Goal: Task Accomplishment & Management: Complete application form

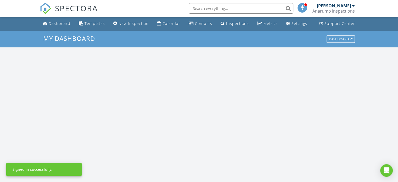
scroll to position [484, 406]
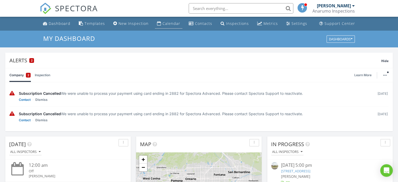
click at [165, 26] on div "Calendar" at bounding box center [171, 23] width 18 height 5
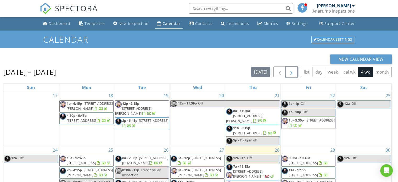
click at [294, 72] on span "button" at bounding box center [291, 72] width 6 height 6
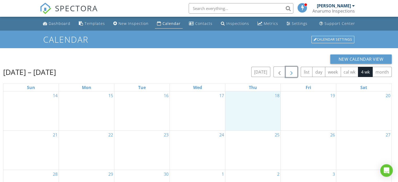
click at [262, 104] on div "18" at bounding box center [252, 110] width 55 height 39
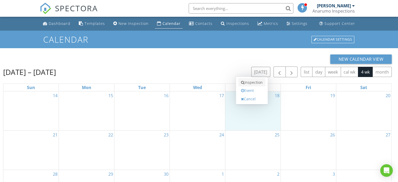
click at [259, 83] on link "Inspection" at bounding box center [251, 82] width 27 height 8
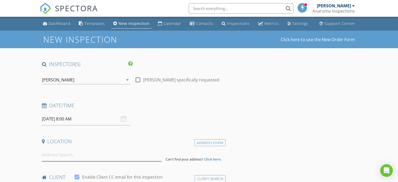
click at [81, 154] on input at bounding box center [101, 154] width 119 height 13
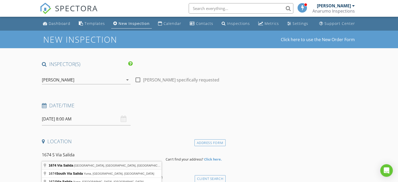
type input "1674 Vía Salida, Palm Springs, CA, USA"
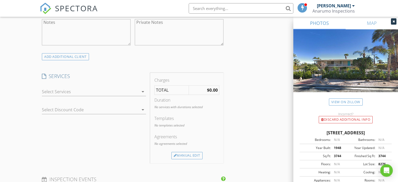
scroll to position [397, 0]
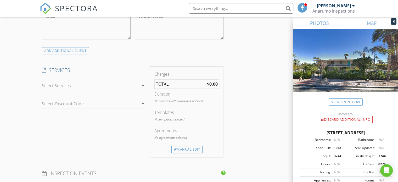
click at [84, 81] on div at bounding box center [90, 85] width 97 height 8
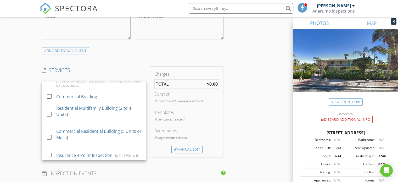
scroll to position [295, 0]
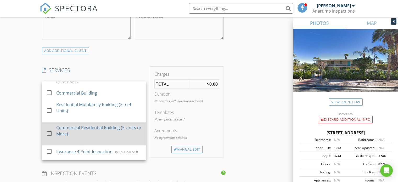
click at [50, 130] on div at bounding box center [49, 133] width 9 height 9
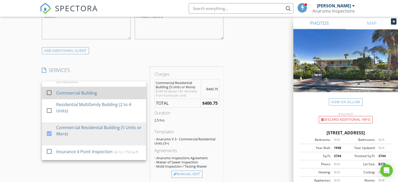
click at [47, 91] on div at bounding box center [49, 92] width 9 height 9
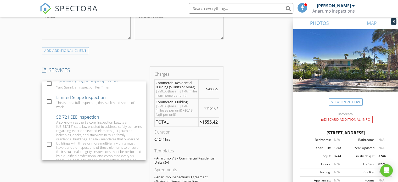
scroll to position [599, 0]
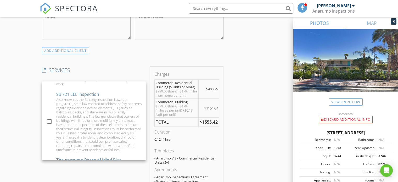
drag, startPoint x: 141, startPoint y: 147, endPoint x: 142, endPoint y: 141, distance: 5.8
click at [142, 141] on div "check_box_outline_blank The Anarumo Home Inspection An Anarumo Home Inspection …" at bounding box center [94, 120] width 104 height 78
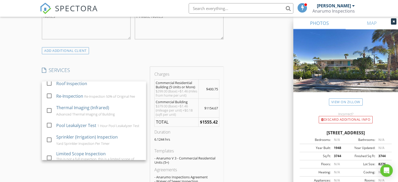
scroll to position [481, 0]
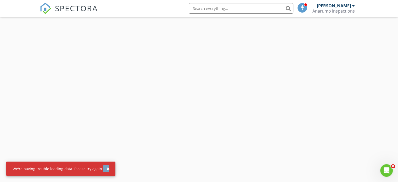
click at [107, 167] on div "button" at bounding box center [108, 169] width 3 height 4
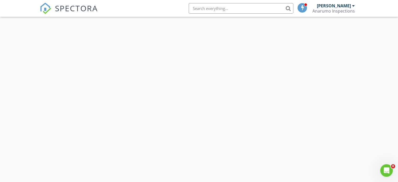
click at [351, 4] on div "[PERSON_NAME]" at bounding box center [336, 5] width 38 height 5
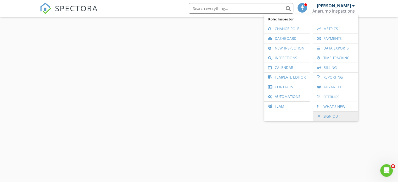
click at [329, 117] on link "Sign Out" at bounding box center [335, 115] width 40 height 9
